Goal: Information Seeking & Learning: Learn about a topic

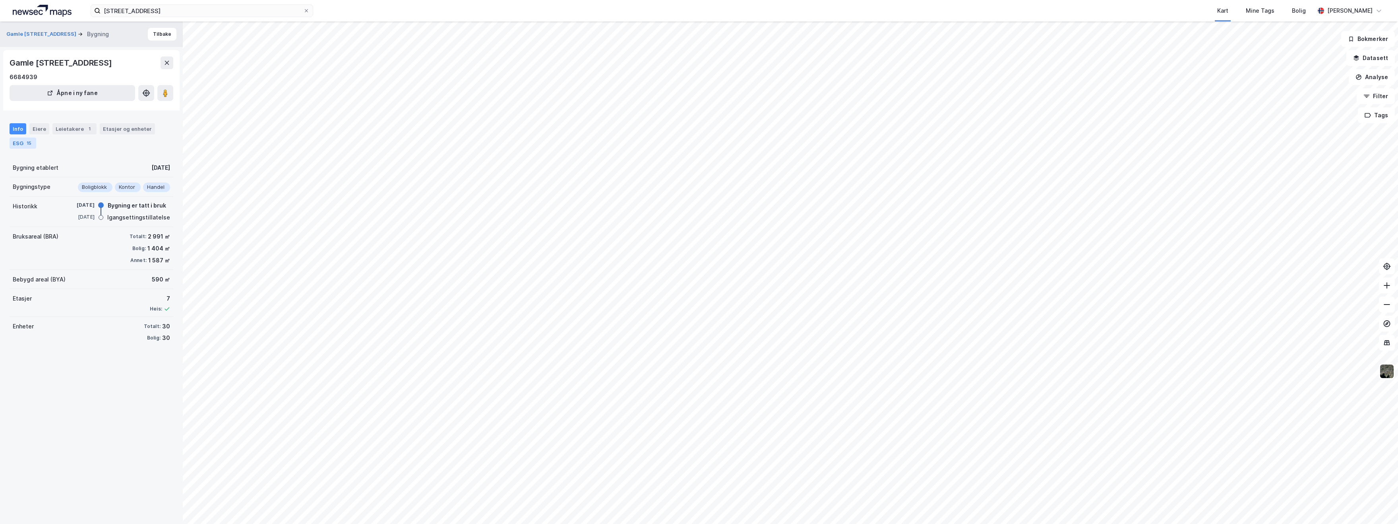
click at [21, 149] on div "ESG 15" at bounding box center [23, 142] width 27 height 11
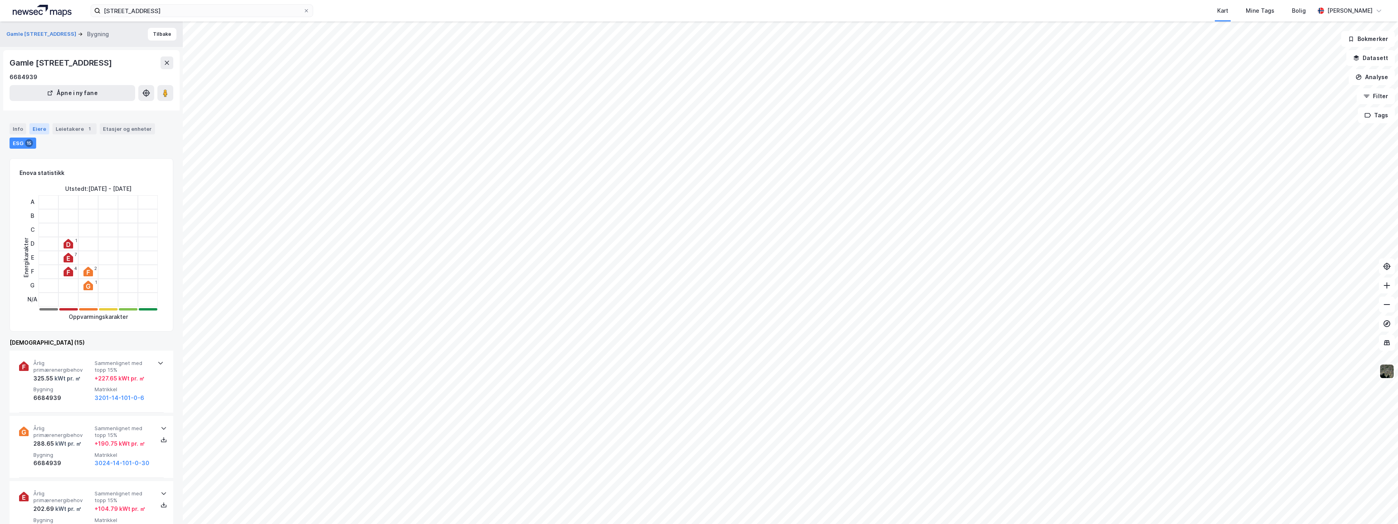
click at [35, 134] on div "Eiere" at bounding box center [39, 128] width 20 height 11
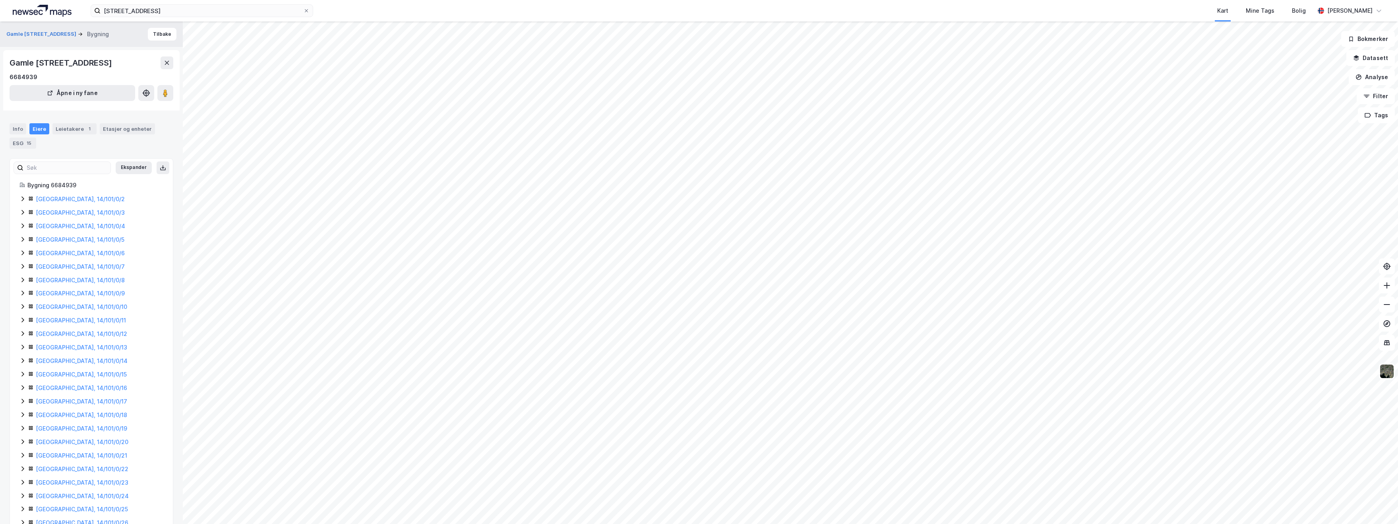
click at [23, 202] on icon at bounding box center [22, 198] width 6 height 6
click at [21, 200] on icon at bounding box center [22, 198] width 4 height 3
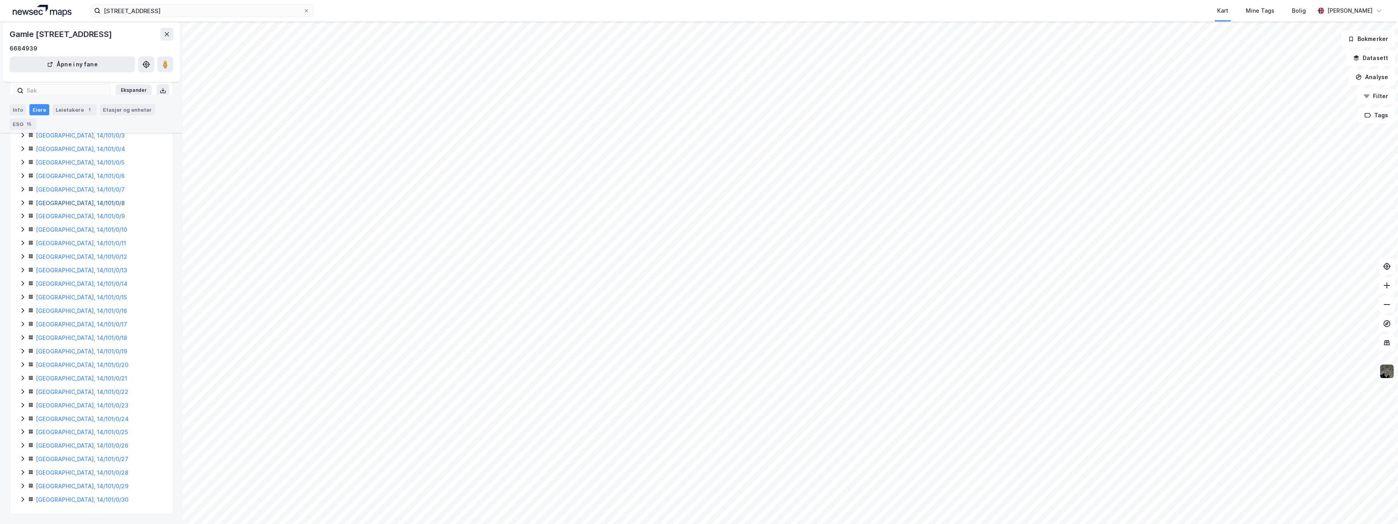
scroll to position [90, 0]
click at [19, 500] on icon at bounding box center [22, 499] width 6 height 6
click at [21, 458] on icon at bounding box center [22, 458] width 6 height 6
click at [22, 435] on icon at bounding box center [22, 432] width 6 height 6
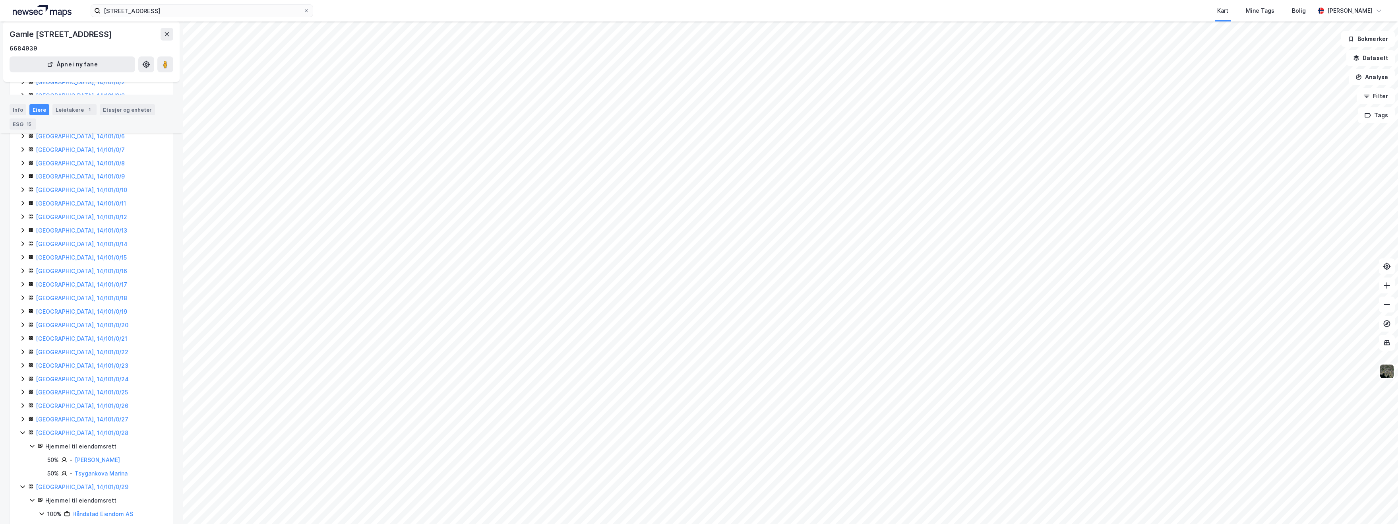
click at [21, 422] on icon at bounding box center [22, 419] width 6 height 6
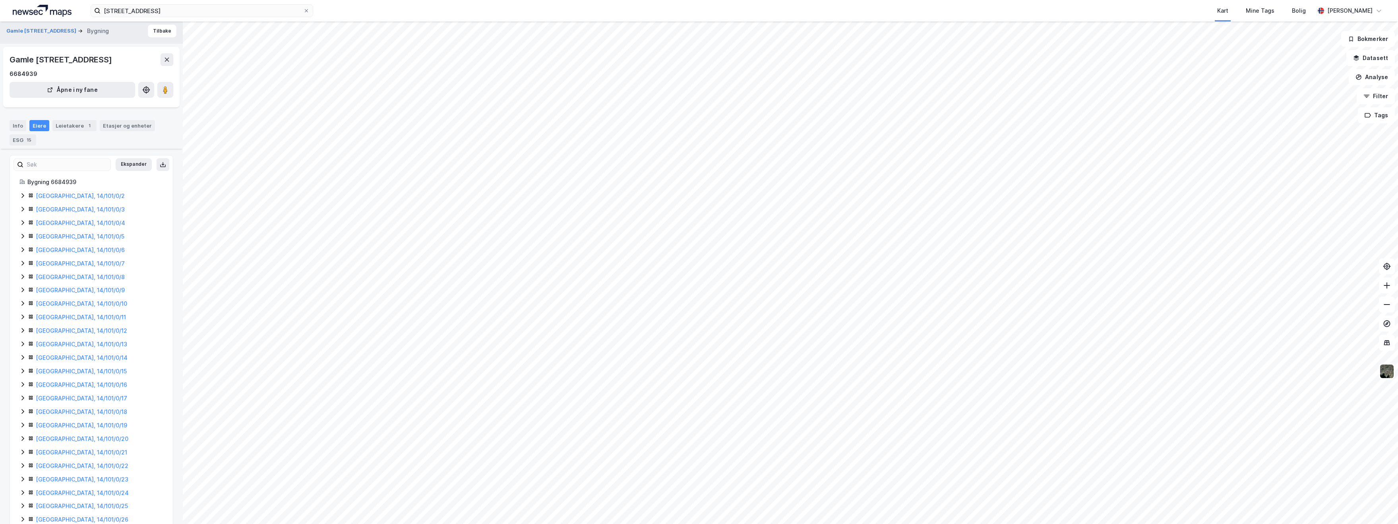
scroll to position [0, 0]
click at [19, 134] on div "Info" at bounding box center [18, 128] width 17 height 11
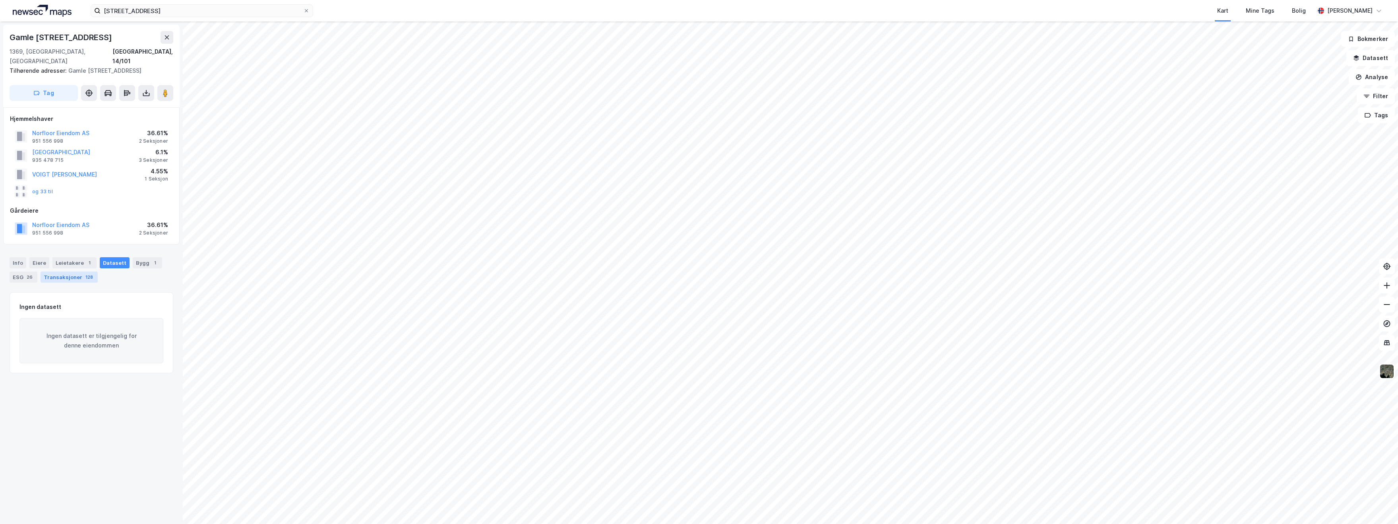
click at [68, 271] on div "Transaksjoner 128" at bounding box center [69, 276] width 57 height 11
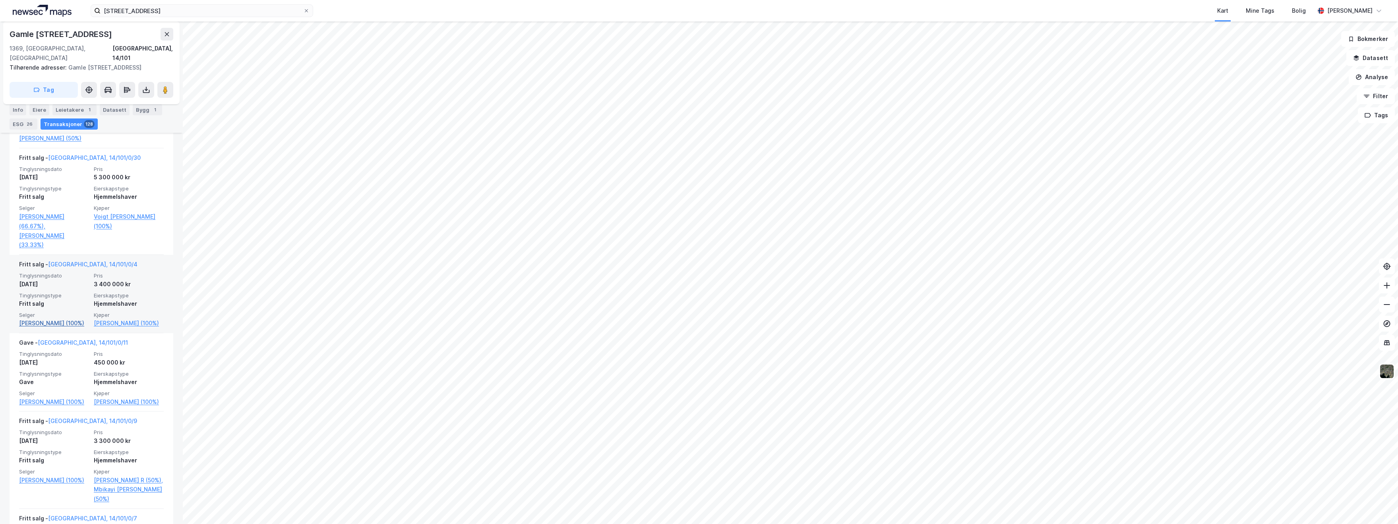
scroll to position [563, 0]
